Goal: Information Seeking & Learning: Learn about a topic

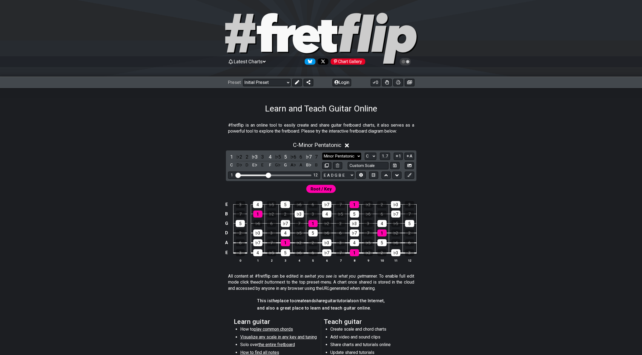
click at [348, 156] on select "Minor Pentatonic Click to edit Minor Pentatonic Major Pentatonic Minor Blues Ma…" at bounding box center [341, 156] width 39 height 7
click at [282, 83] on select "Welcome to #fretflip! Initial Preset Custom Preset Minor Pentatonic Major Penta…" at bounding box center [267, 83] width 48 height 8
click at [243, 79] on select "Welcome to #fretflip! Initial Preset Custom Preset Minor Pentatonic Major Penta…" at bounding box center [267, 83] width 48 height 8
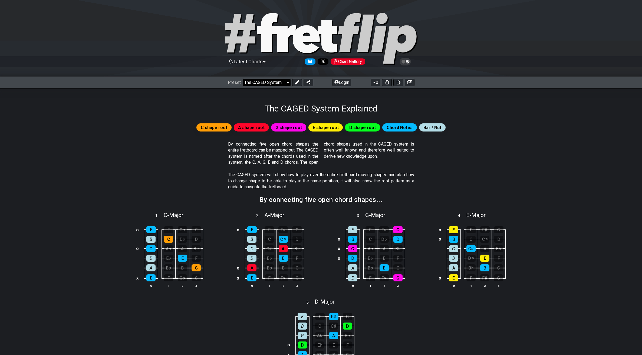
click at [286, 80] on select "Welcome to #fretflip! Initial Preset Custom Preset Minor Pentatonic Major Penta…" at bounding box center [267, 83] width 48 height 8
click at [243, 79] on select "Welcome to #fretflip! Initial Preset Custom Preset Minor Pentatonic Major Penta…" at bounding box center [267, 83] width 48 height 8
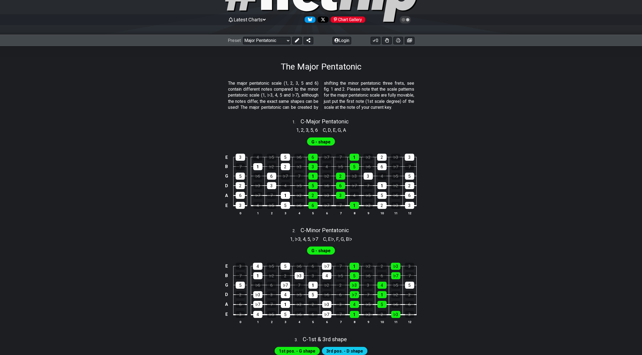
scroll to position [9, 0]
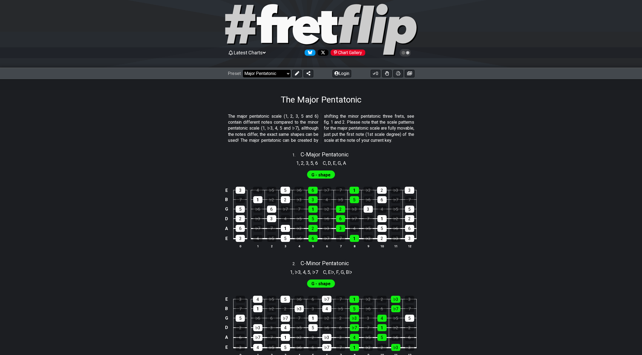
click at [277, 75] on select "Welcome to #fretflip! Initial Preset Custom Preset Minor Pentatonic Major Penta…" at bounding box center [267, 74] width 48 height 8
click at [243, 70] on select "Welcome to #fretflip! Initial Preset Custom Preset Minor Pentatonic Major Penta…" at bounding box center [267, 74] width 48 height 8
select select "/welcome"
select select "C"
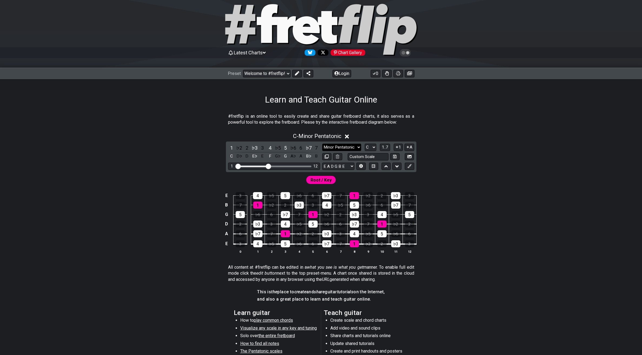
click at [357, 149] on select "Minor Pentatonic Click to edit Minor Pentatonic Major Pentatonic Minor Blues Ma…" at bounding box center [341, 147] width 39 height 7
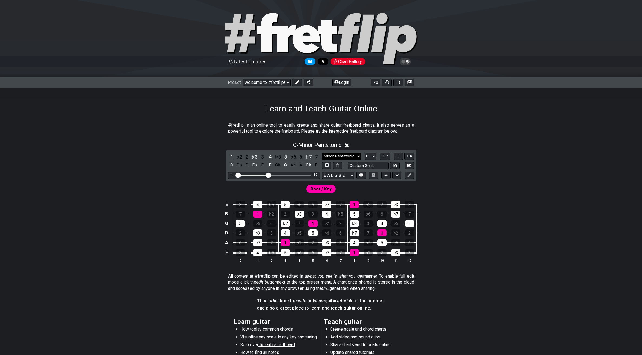
click at [341, 156] on select "Minor Pentatonic Click to edit Minor Pentatonic Major Pentatonic Minor Blues Ma…" at bounding box center [341, 156] width 39 height 7
select select "Minor Pentatonic"
click at [322, 153] on select "Minor Pentatonic Click to edit Minor Pentatonic Major Pentatonic Minor Blues Ma…" at bounding box center [341, 156] width 39 height 7
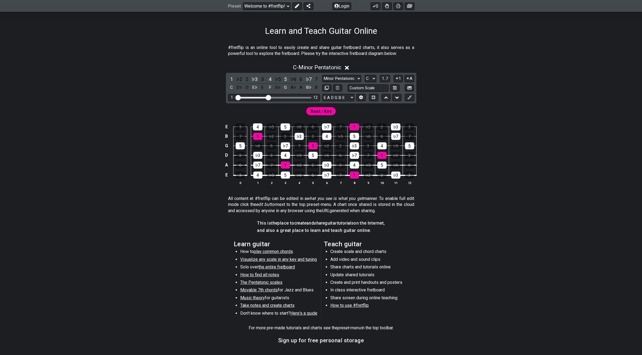
scroll to position [45, 0]
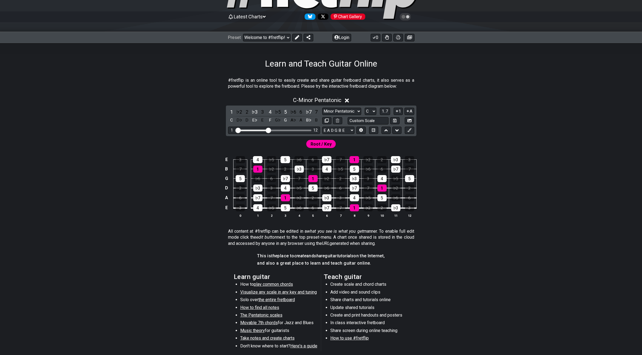
click at [277, 41] on div "Preset Welcome to #fretflip! Initial Preset Custom Preset Minor Pentatonic Majo…" at bounding box center [321, 38] width 642 height 12
click at [278, 38] on select "Welcome to #fretflip! Initial Preset Custom Preset Minor Pentatonic Major Penta…" at bounding box center [267, 38] width 48 height 8
click at [243, 34] on select "Welcome to #fretflip! Initial Preset Custom Preset Minor Pentatonic Major Penta…" at bounding box center [267, 38] width 48 height 8
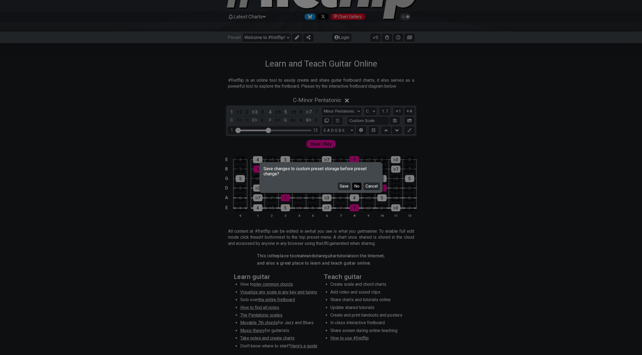
click at [358, 185] on button "No" at bounding box center [356, 186] width 9 height 7
select select "/minor-pentatonic"
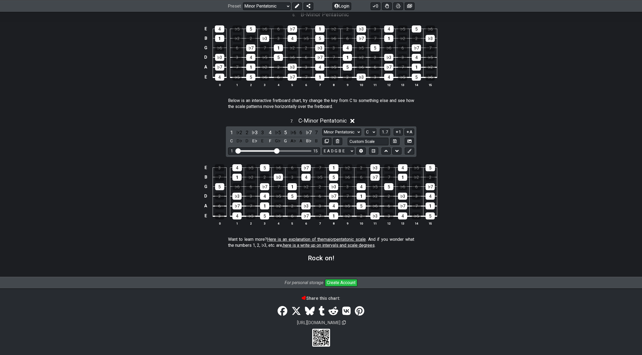
scroll to position [661, 0]
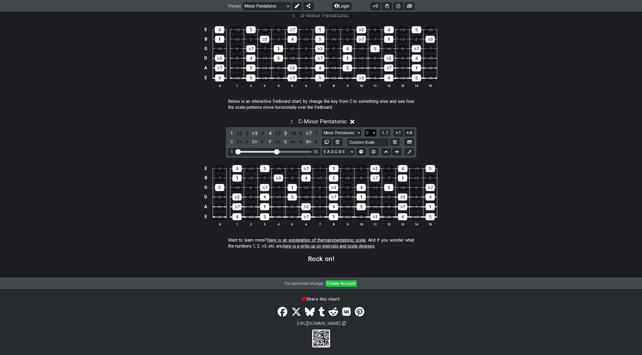
click at [373, 134] on select "A♭ A A♯ B♭ B C C♯ D♭ D D♯ E♭ E F F♯ G♭ G G♯" at bounding box center [371, 132] width 12 height 7
select select "G"
click at [365, 137] on select "A♭ A A♯ B♭ B C C♯ D♭ D D♯ E♭ E F F♯ G♭ G G♯" at bounding box center [371, 132] width 12 height 7
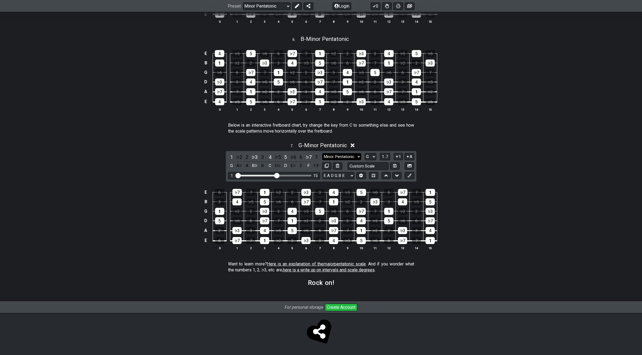
click at [353, 157] on select "Minor Pentatonic New Scale Minor Pentatonic Major Pentatonic Minor Blues Major …" at bounding box center [341, 156] width 39 height 7
click at [322, 153] on select "Minor Pentatonic New Scale Minor Pentatonic Major Pentatonic Minor Blues Major …" at bounding box center [341, 156] width 39 height 7
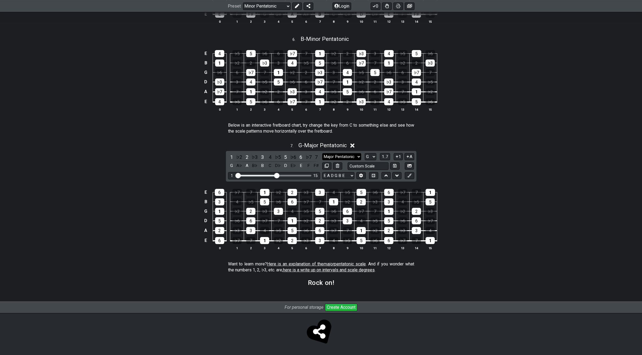
click at [355, 155] on select "Minor Pentatonic New Scale Minor Pentatonic Major Pentatonic Minor Blues Major …" at bounding box center [341, 156] width 39 height 7
click at [322, 153] on select "Minor Pentatonic New Scale Minor Pentatonic Major Pentatonic Minor Blues Major …" at bounding box center [341, 156] width 39 height 7
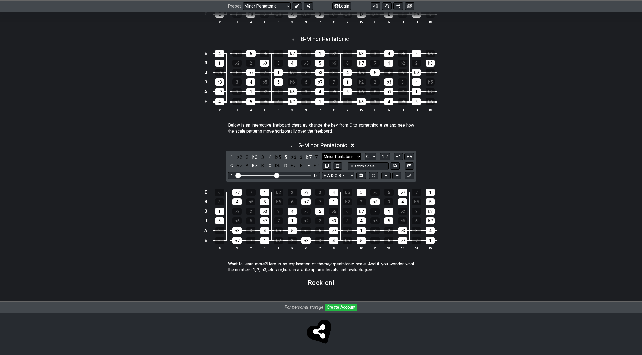
click at [355, 158] on select "Minor Pentatonic New Scale Minor Pentatonic Major Pentatonic Minor Blues Major …" at bounding box center [341, 156] width 39 height 7
click at [322, 153] on select "Minor Pentatonic New Scale Minor Pentatonic Major Pentatonic Minor Blues Major …" at bounding box center [341, 156] width 39 height 7
click at [352, 157] on select "Minor Pentatonic New Scale Minor Pentatonic Major Pentatonic Minor Blues Major …" at bounding box center [341, 156] width 39 height 7
click at [322, 153] on select "Minor Pentatonic New Scale Minor Pentatonic Major Pentatonic Minor Blues Major …" at bounding box center [341, 156] width 39 height 7
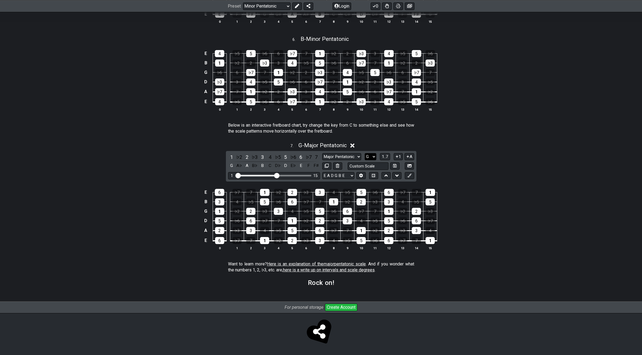
click at [373, 156] on select "A♭ A A♯ B♭ B C C♯ D♭ D D♯ E♭ E F F♯ G♭ G G♯" at bounding box center [371, 156] width 12 height 7
click at [355, 157] on select "Minor Pentatonic New Scale Minor Pentatonic Major Pentatonic Minor Blues Major …" at bounding box center [341, 156] width 39 height 7
click at [322, 153] on select "Minor Pentatonic New Scale Minor Pentatonic Major Pentatonic Minor Blues Major …" at bounding box center [341, 156] width 39 height 7
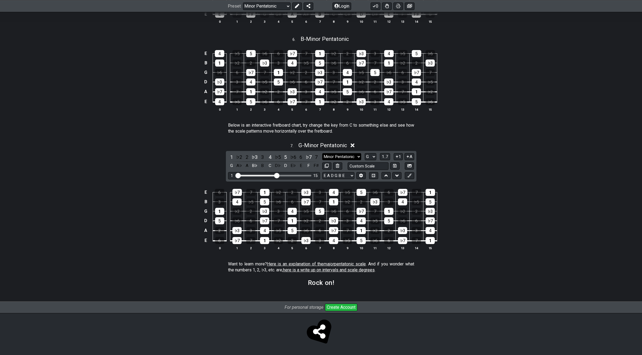
click at [356, 156] on select "Minor Pentatonic New Scale Minor Pentatonic Major Pentatonic Minor Blues Major …" at bounding box center [341, 156] width 39 height 7
click at [322, 153] on select "Minor Pentatonic New Scale Minor Pentatonic Major Pentatonic Minor Blues Major …" at bounding box center [341, 156] width 39 height 7
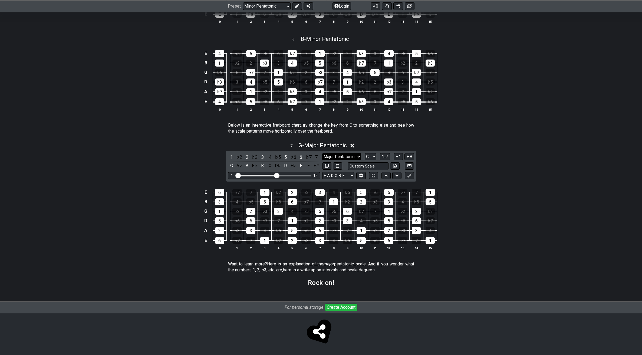
click at [357, 158] on select "Minor Pentatonic New Scale Minor Pentatonic Major Pentatonic Minor Blues Major …" at bounding box center [341, 156] width 39 height 7
click at [322, 153] on select "Minor Pentatonic New Scale Minor Pentatonic Major Pentatonic Minor Blues Major …" at bounding box center [341, 156] width 39 height 7
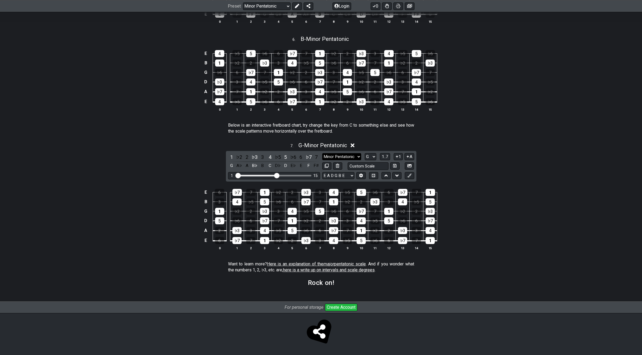
click at [357, 158] on select "Minor Pentatonic New Scale Minor Pentatonic Major Pentatonic Minor Blues Major …" at bounding box center [341, 156] width 39 height 7
select select "Major Pentatonic"
click at [322, 153] on select "Minor Pentatonic New Scale Minor Pentatonic Major Pentatonic Minor Blues Major …" at bounding box center [341, 156] width 39 height 7
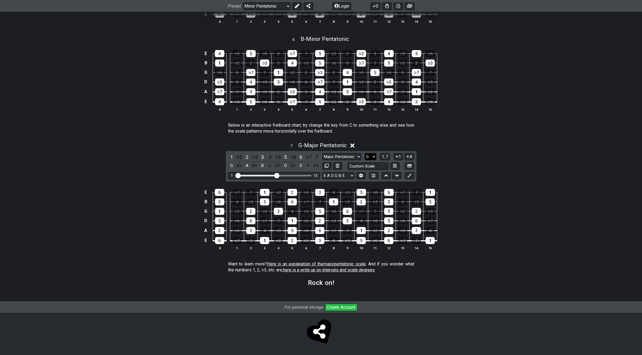
click at [369, 156] on select "A♭ A A♯ B♭ B C C♯ D♭ D D♯ E♭ E F F♯ G♭ G G♯" at bounding box center [371, 156] width 12 height 7
select select "B"
click at [365, 153] on select "A♭ A A♯ B♭ B C C♯ D♭ D D♯ E♭ E F F♯ G♭ G G♯" at bounding box center [371, 156] width 12 height 7
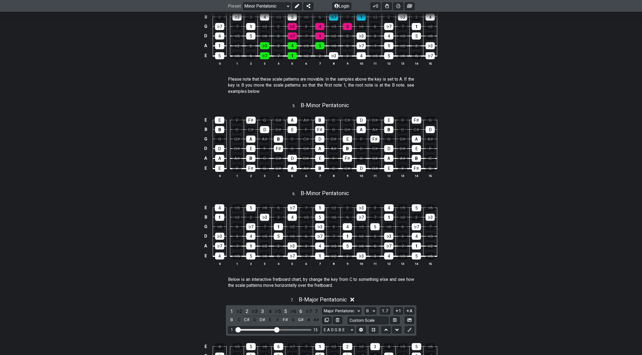
scroll to position [0, 0]
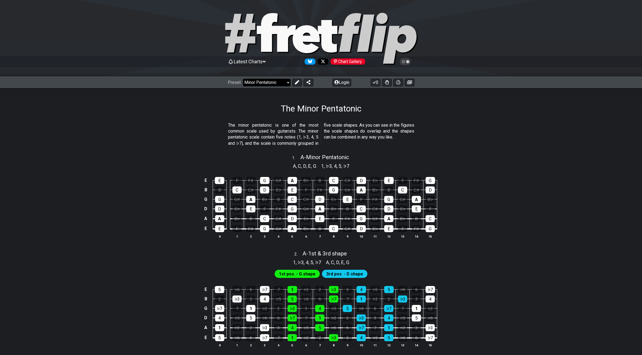
click at [273, 83] on select "Welcome to #fretflip! Initial Preset Custom Preset Minor Pentatonic Major Penta…" at bounding box center [267, 83] width 48 height 8
click at [243, 79] on select "Welcome to #fretflip! Initial Preset Custom Preset Minor Pentatonic Major Penta…" at bounding box center [267, 83] width 48 height 8
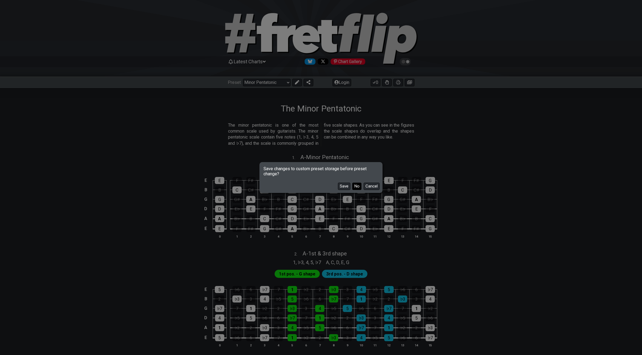
click at [360, 188] on button "No" at bounding box center [356, 186] width 9 height 7
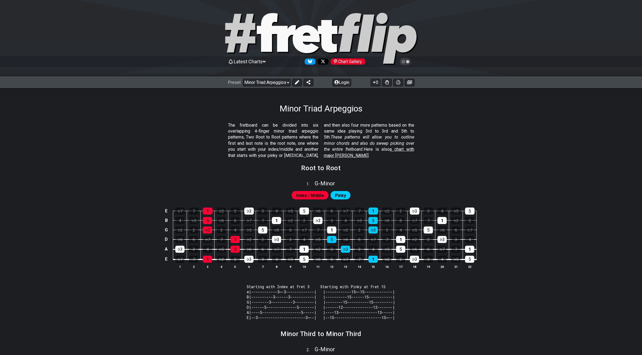
drag, startPoint x: 278, startPoint y: 132, endPoint x: 311, endPoint y: 133, distance: 33.0
click at [311, 133] on p "The fretboard can be divided into six overlapping 4-finger minor triad arpeggio…" at bounding box center [321, 140] width 186 height 36
drag, startPoint x: 258, startPoint y: 138, endPoint x: 308, endPoint y: 141, distance: 50.2
click at [305, 139] on p "The fretboard can be divided into six overlapping 4-finger minor triad arpeggio…" at bounding box center [321, 140] width 186 height 36
click at [282, 84] on select "Welcome to #fretflip! Initial Preset Custom Preset Minor Pentatonic Major Penta…" at bounding box center [267, 83] width 48 height 8
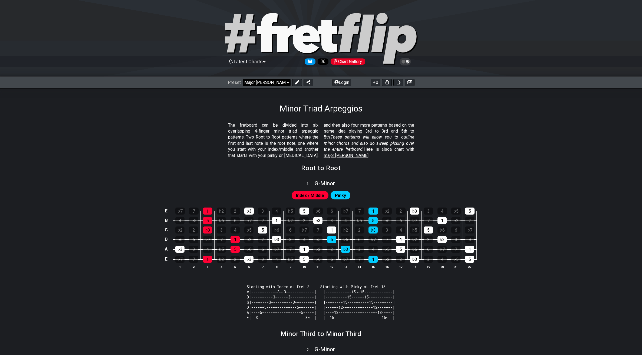
click at [243, 79] on select "Welcome to #fretflip! Initial Preset Custom Preset Minor Pentatonic Major Penta…" at bounding box center [267, 83] width 48 height 8
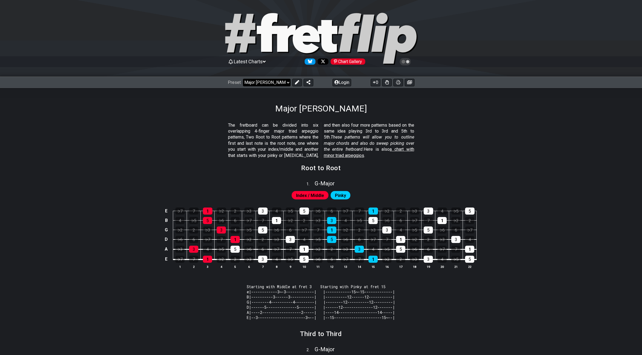
click at [283, 85] on select "Welcome to #fretflip! Initial Preset Custom Preset Minor Pentatonic Major Penta…" at bounding box center [267, 83] width 48 height 8
click at [243, 79] on select "Welcome to #fretflip! Initial Preset Custom Preset Minor Pentatonic Major Penta…" at bounding box center [267, 83] width 48 height 8
select select "/how-to-solo"
select select "C"
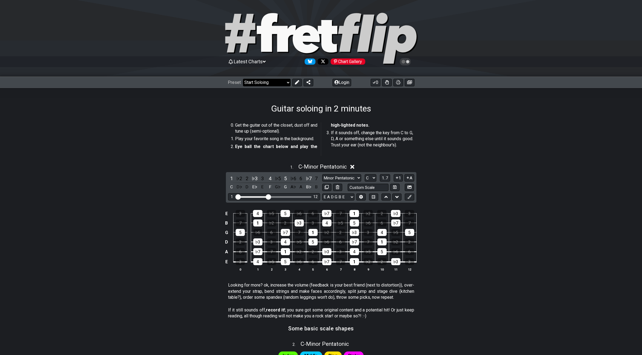
click at [259, 80] on select "Welcome to #fretflip! Initial Preset Custom Preset Minor Pentatonic Major Penta…" at bounding box center [267, 83] width 48 height 8
click at [243, 79] on select "Welcome to #fretflip! Initial Preset Custom Preset Minor Pentatonic Major Penta…" at bounding box center [267, 83] width 48 height 8
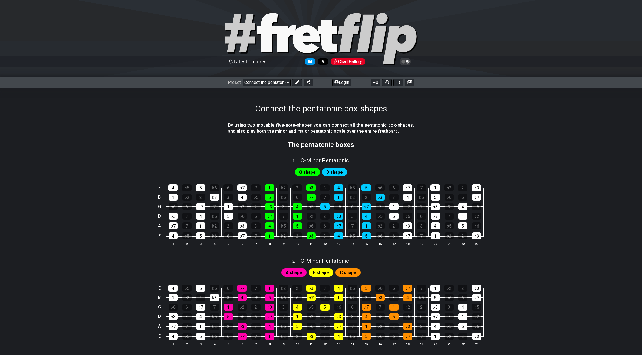
drag, startPoint x: 292, startPoint y: 129, endPoint x: 315, endPoint y: 129, distance: 23.3
click at [315, 129] on h4 "By using two movable five-note-shapes you can connect all the pentatonic box-sh…" at bounding box center [321, 128] width 186 height 12
drag, startPoint x: 257, startPoint y: 132, endPoint x: 347, endPoint y: 136, distance: 90.5
click at [339, 135] on span "By using two movable five-note-shapes you can connect all the pentatonic box-sh…" at bounding box center [321, 128] width 186 height 13
click at [278, 84] on select "Welcome to #fretflip! Initial Preset Custom Preset Minor Pentatonic Major Penta…" at bounding box center [267, 83] width 48 height 8
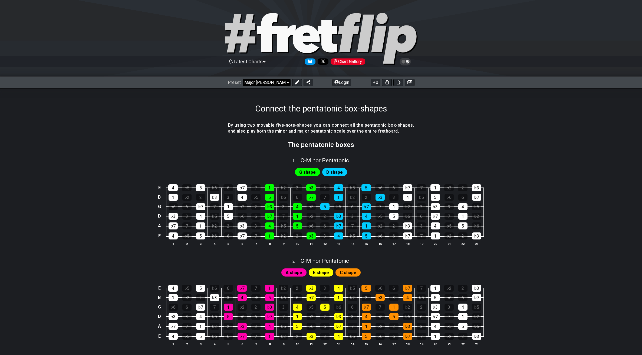
click at [243, 79] on select "Welcome to #fretflip! Initial Preset Custom Preset Minor Pentatonic Major Penta…" at bounding box center [267, 83] width 48 height 8
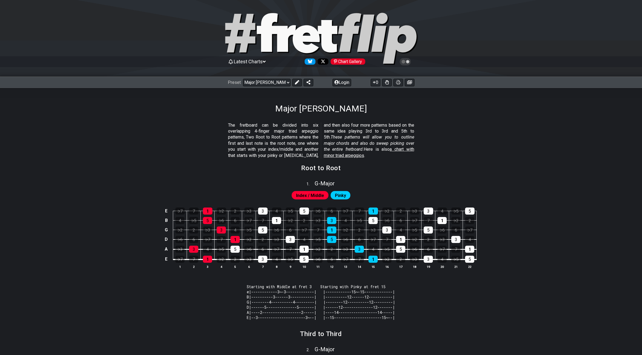
click at [405, 151] on span "a chart with minor triad arpeggios" at bounding box center [369, 152] width 90 height 11
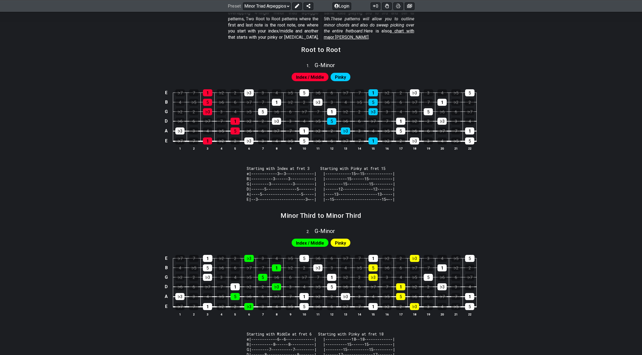
scroll to position [121, 0]
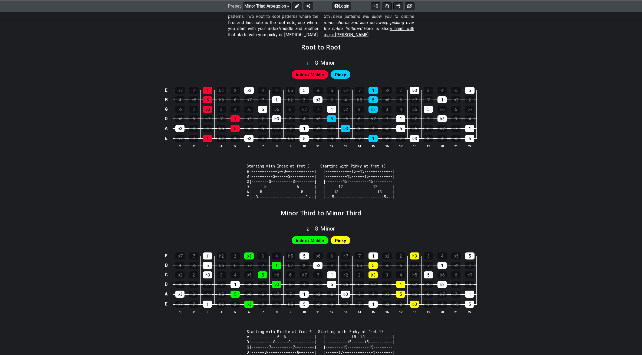
drag, startPoint x: 374, startPoint y: 182, endPoint x: 305, endPoint y: 184, distance: 68.8
click at [305, 184] on code "Starting with Index at fret 3 Starting with Pinky at fret 15 e|------------3~-3…" at bounding box center [321, 181] width 149 height 36
drag, startPoint x: 313, startPoint y: 192, endPoint x: 408, endPoint y: 204, distance: 95.3
click at [408, 204] on section "Starting with Index at fret 3 Starting with Pinky at fret 15 e|------------3~-3…" at bounding box center [321, 182] width 422 height 51
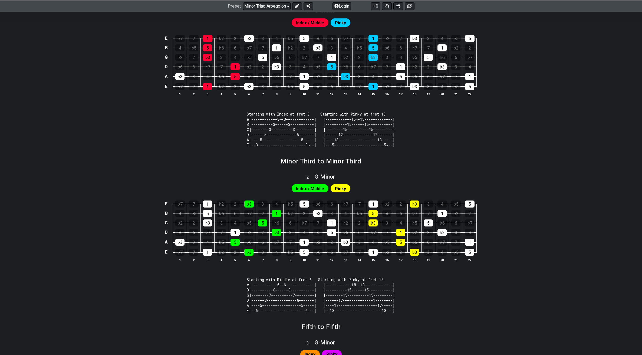
scroll to position [173, 0]
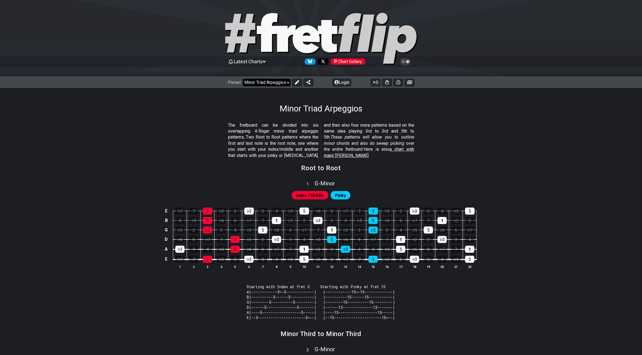
click at [267, 81] on select "Welcome to #fretflip! Initial Preset Custom Preset Minor Pentatonic Major Penta…" at bounding box center [267, 83] width 48 height 8
click at [274, 83] on select "Welcome to #fretflip! Initial Preset Custom Preset Minor Pentatonic Major Penta…" at bounding box center [267, 83] width 48 height 8
click at [284, 81] on select "Welcome to #fretflip! Initial Preset Custom Preset Minor Pentatonic Major Penta…" at bounding box center [267, 83] width 48 height 8
click at [243, 79] on select "Welcome to #fretflip! Initial Preset Custom Preset Minor Pentatonic Major Penta…" at bounding box center [267, 83] width 48 height 8
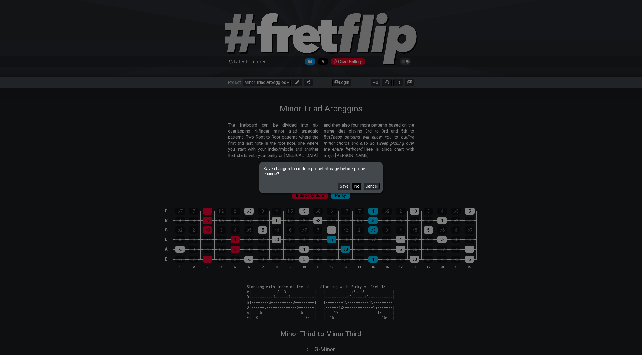
click at [360, 185] on button "No" at bounding box center [356, 186] width 9 height 7
select select "/find-all-notes"
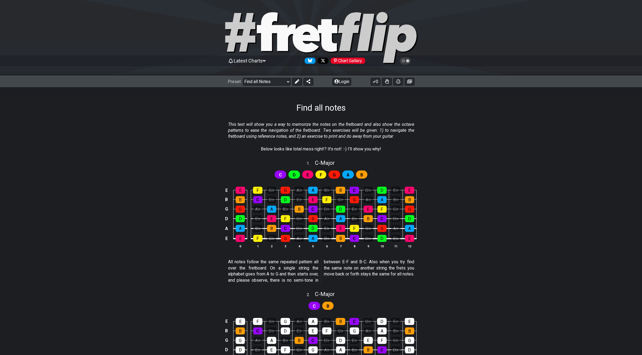
scroll to position [1, 0]
